Goal: Obtain resource: Download file/media

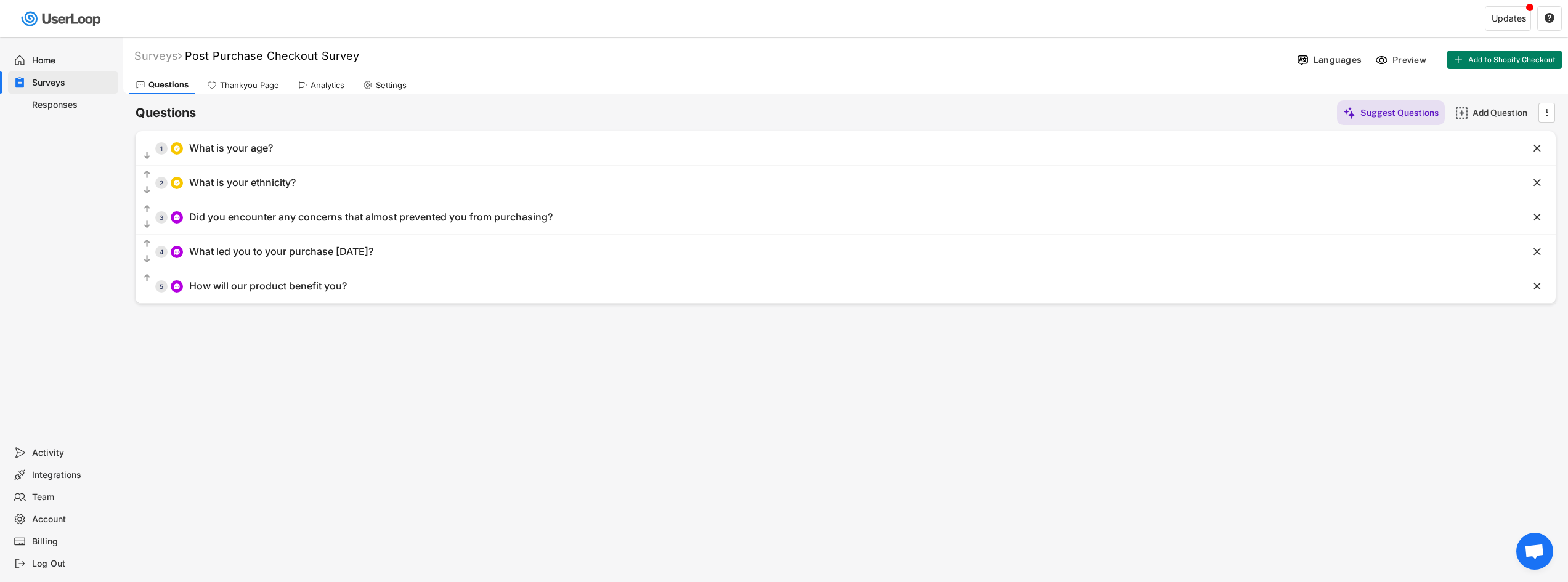
click at [63, 59] on div "Home" at bounding box center [72, 61] width 81 height 12
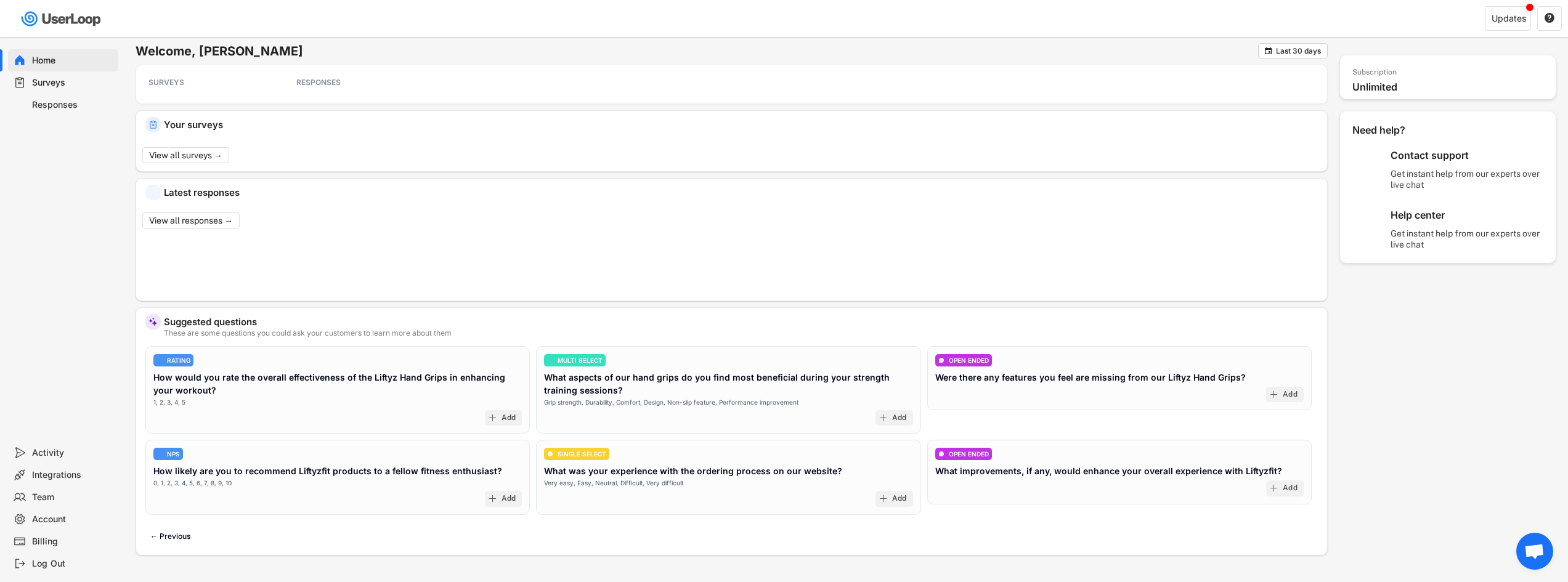
click at [49, 117] on div "Home Surveys Responses" at bounding box center [62, 239] width 123 height 404
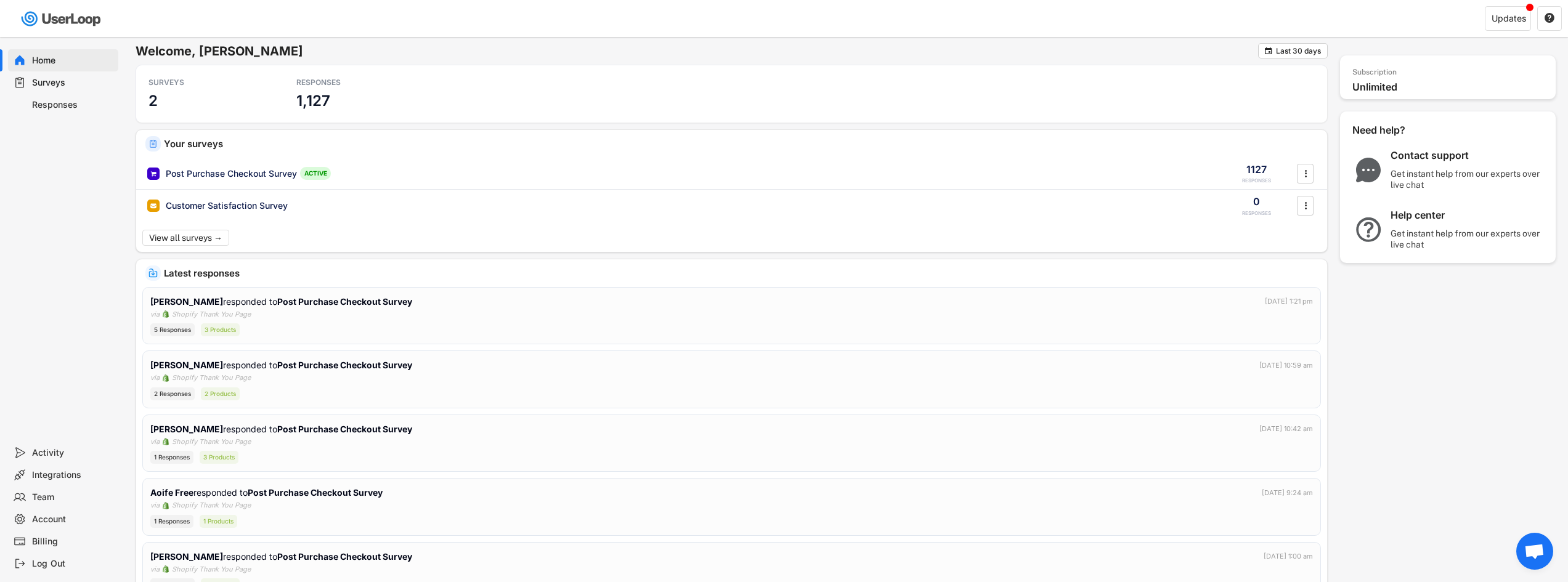
click at [49, 108] on div "Responses" at bounding box center [72, 105] width 81 height 12
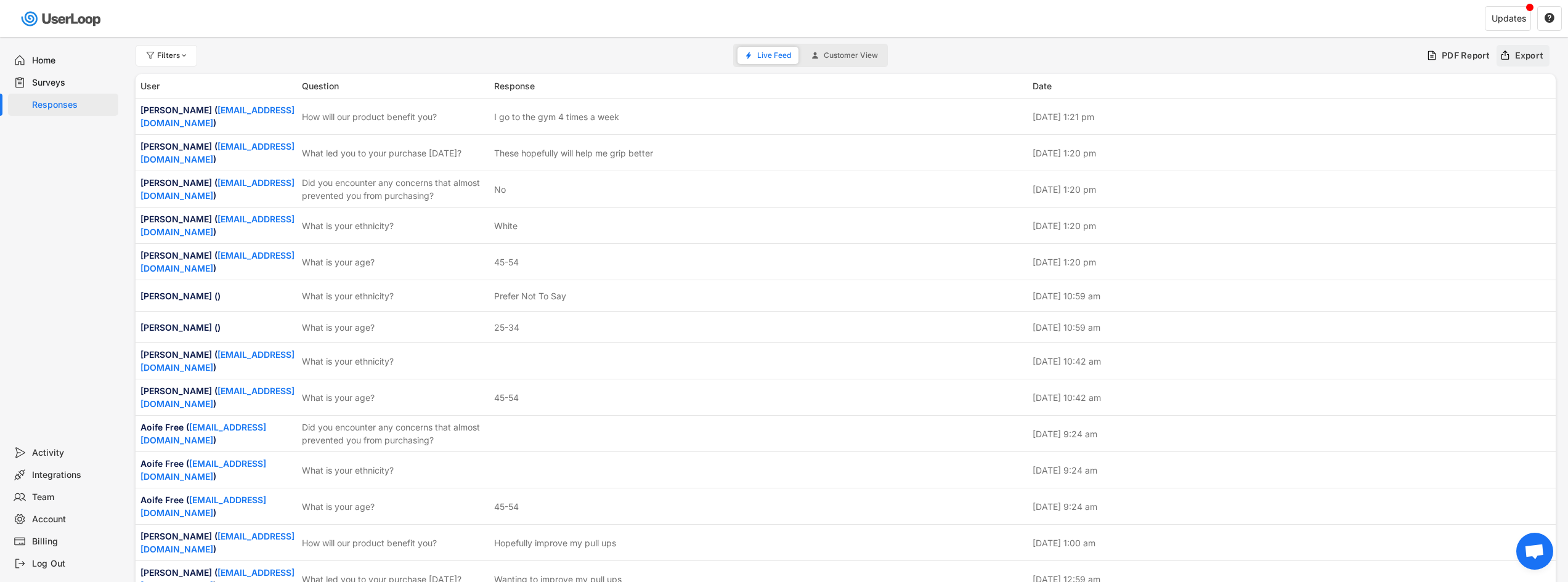
click at [1514, 65] on div "Export" at bounding box center [1524, 56] width 54 height 22
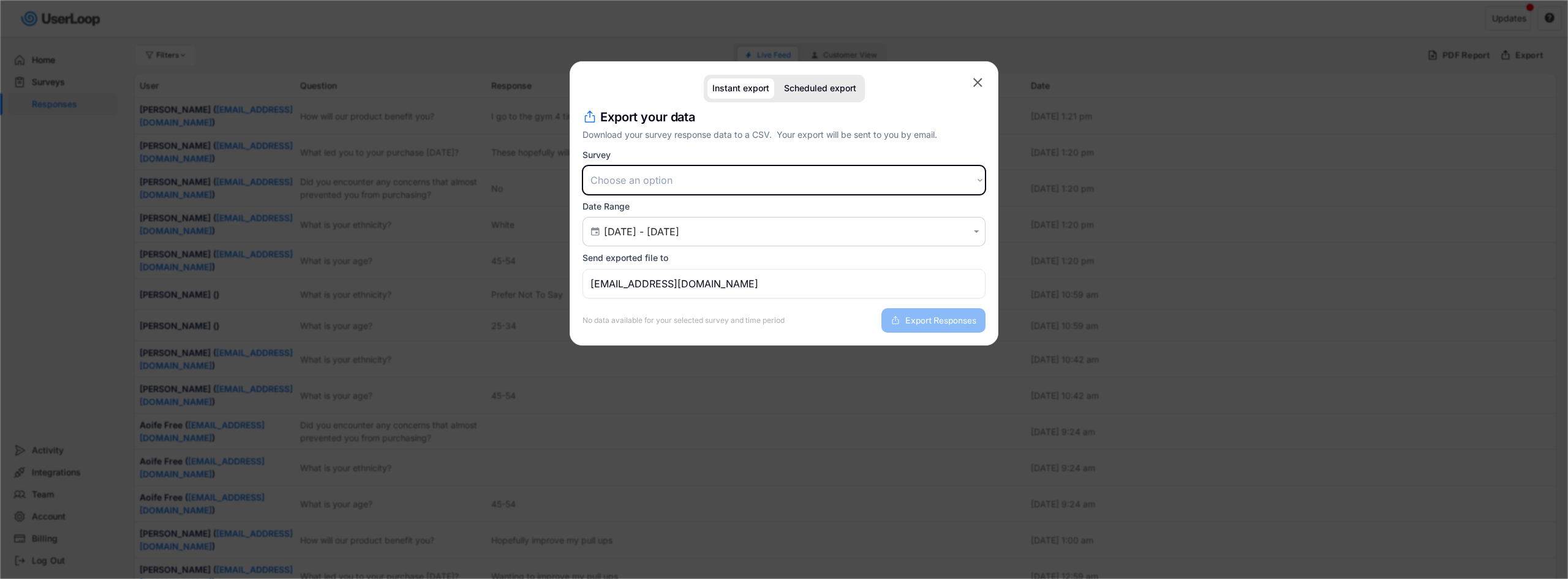
click at [730, 183] on select "Choose an option Post Purchase Checkout Survey Customer Satisfaction Survey" at bounding box center [784, 180] width 403 height 29
select select ""1348695171700984260__LOOKUP__1749229220886x392444353340863940""
click at [583, 166] on select "Choose an option Post Purchase Checkout Survey Customer Satisfaction Survey" at bounding box center [784, 180] width 403 height 29
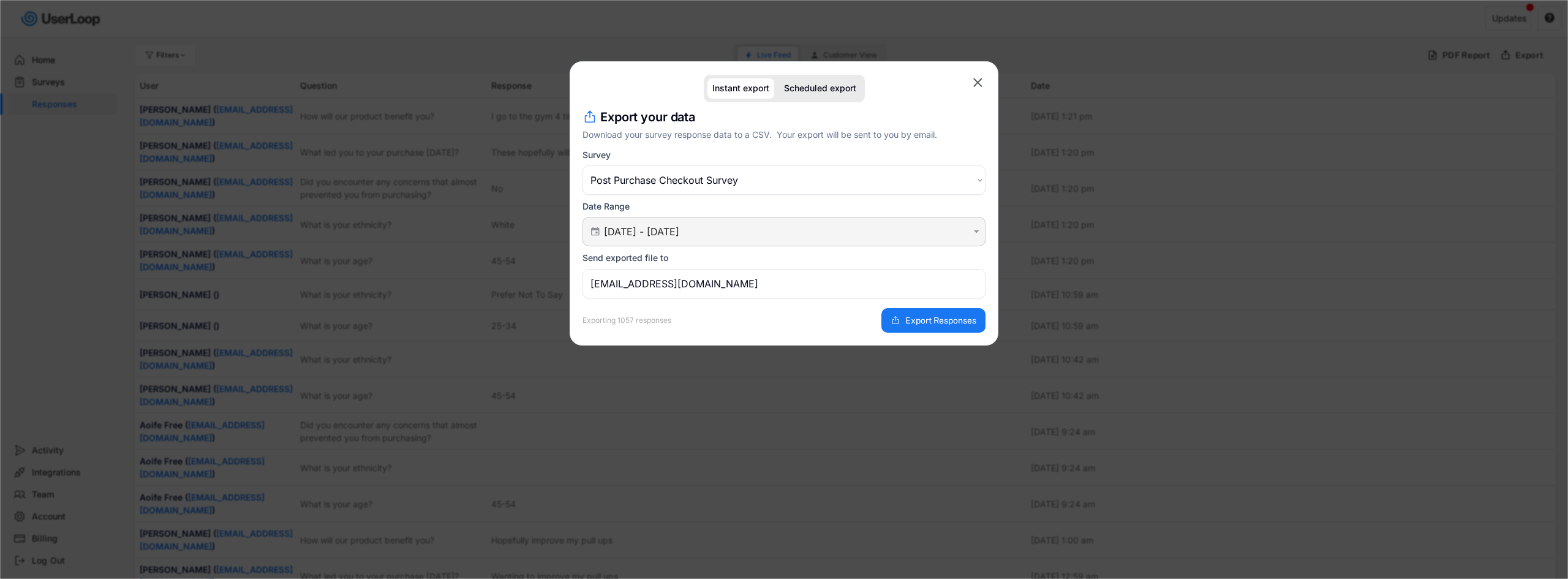
click at [780, 237] on input "[DATE] - [DATE]" at bounding box center [786, 231] width 364 height 12
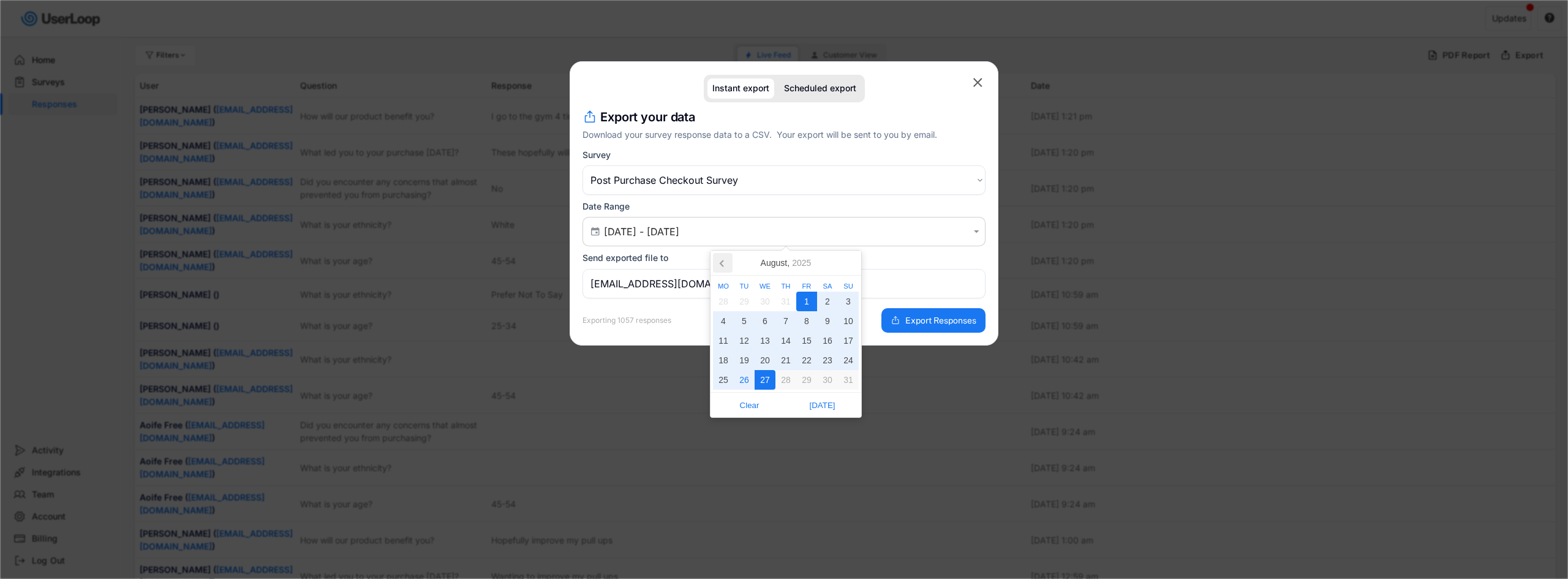
click at [727, 270] on icon at bounding box center [723, 263] width 20 height 20
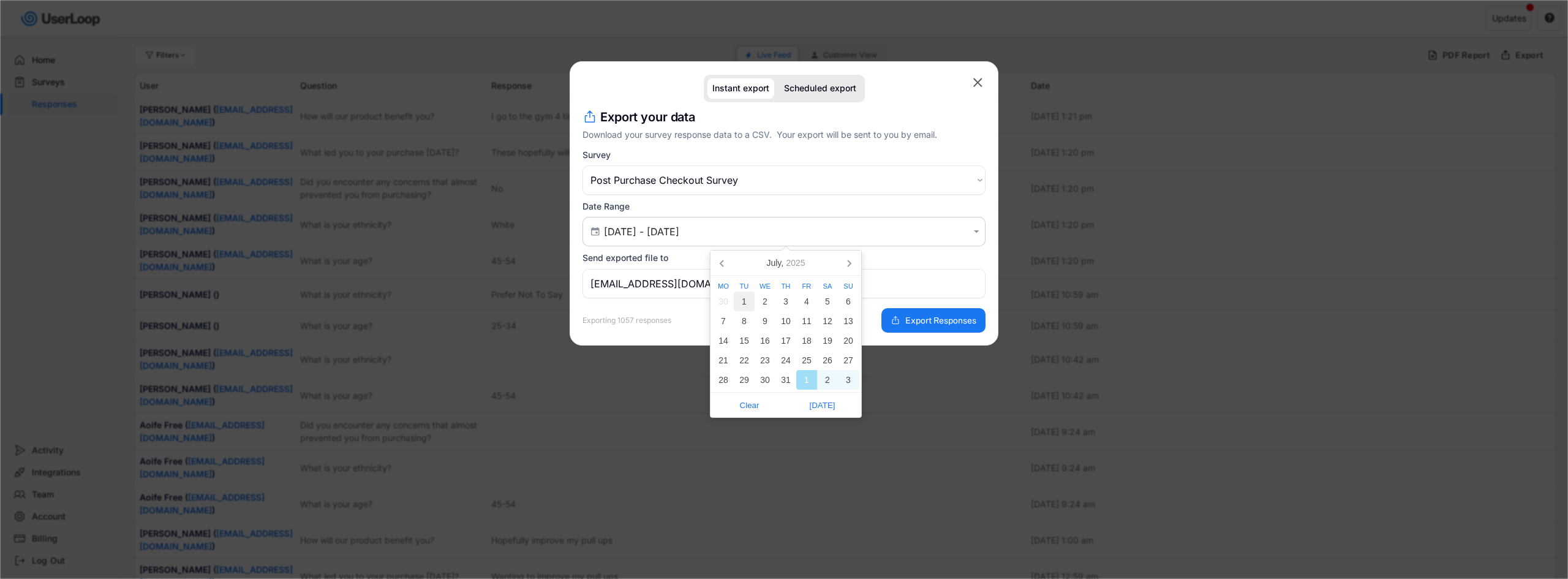
click at [739, 302] on div "1" at bounding box center [744, 301] width 21 height 20
click at [852, 261] on icon at bounding box center [849, 263] width 20 height 20
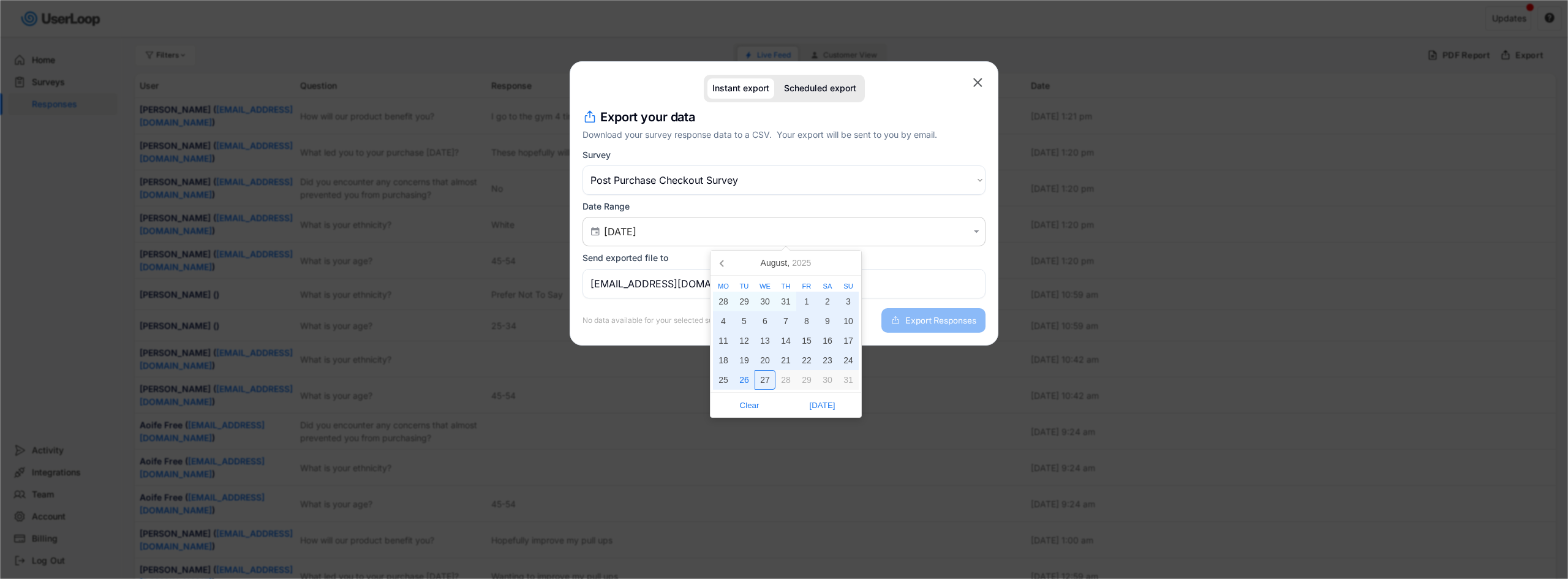
click at [771, 380] on div "27" at bounding box center [765, 380] width 21 height 20
type input "[DATE] - [DATE]"
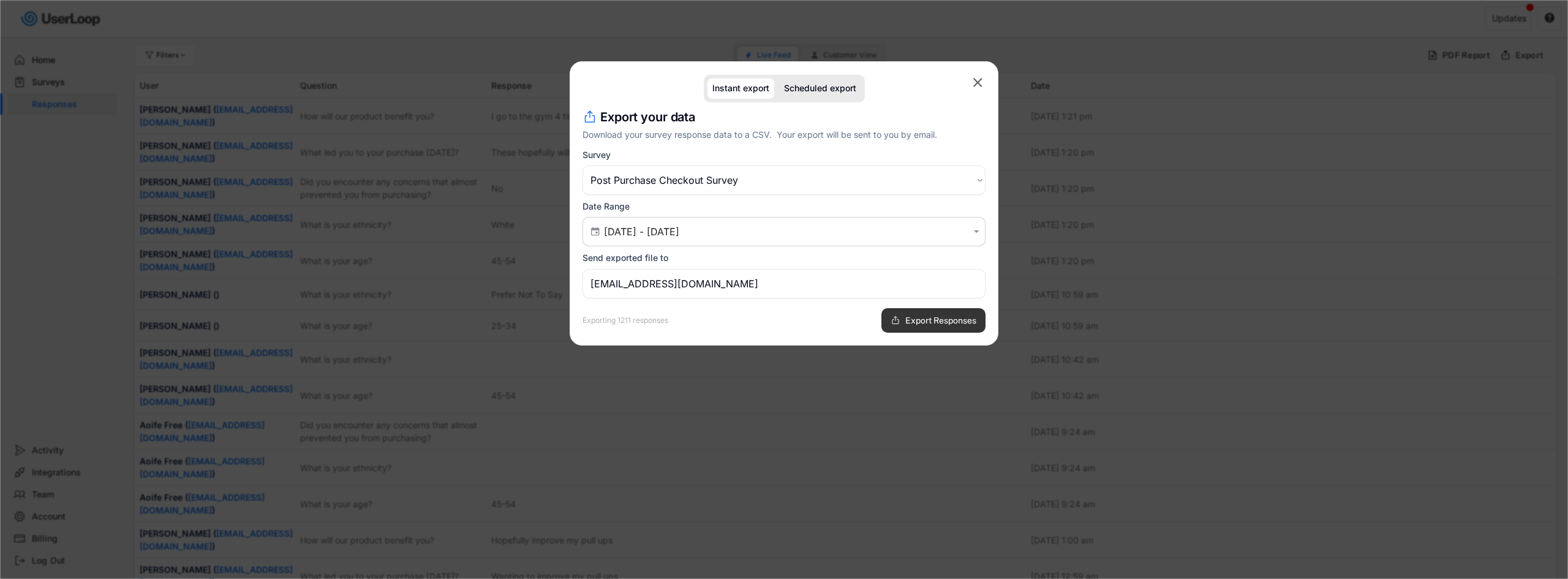
click at [934, 325] on span "Export Responses" at bounding box center [941, 320] width 71 height 8
